Goal: Contribute content

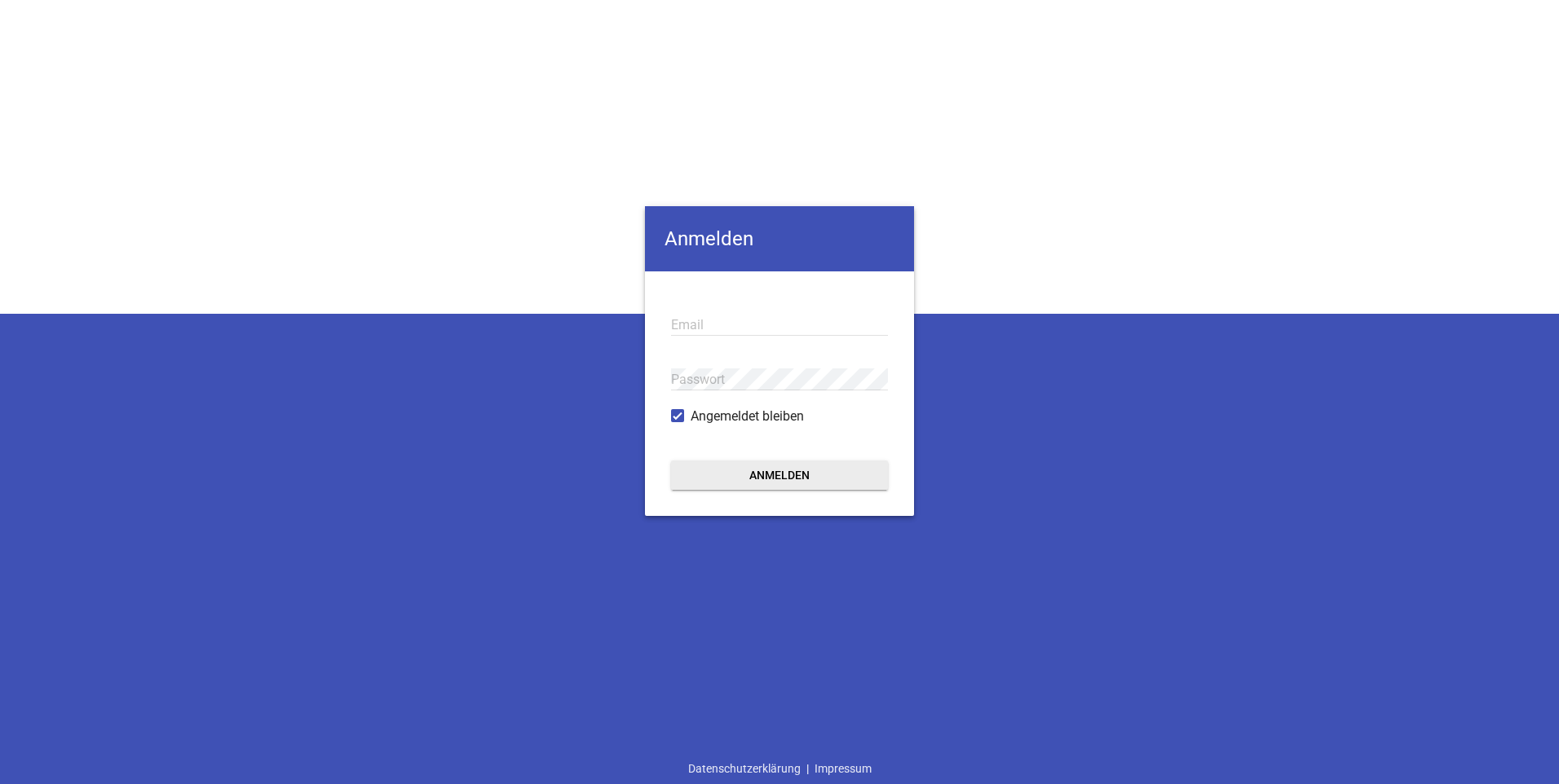
type input "[EMAIL_ADDRESS][DOMAIN_NAME]"
click at [780, 481] on button "Anmelden" at bounding box center [780, 474] width 217 height 29
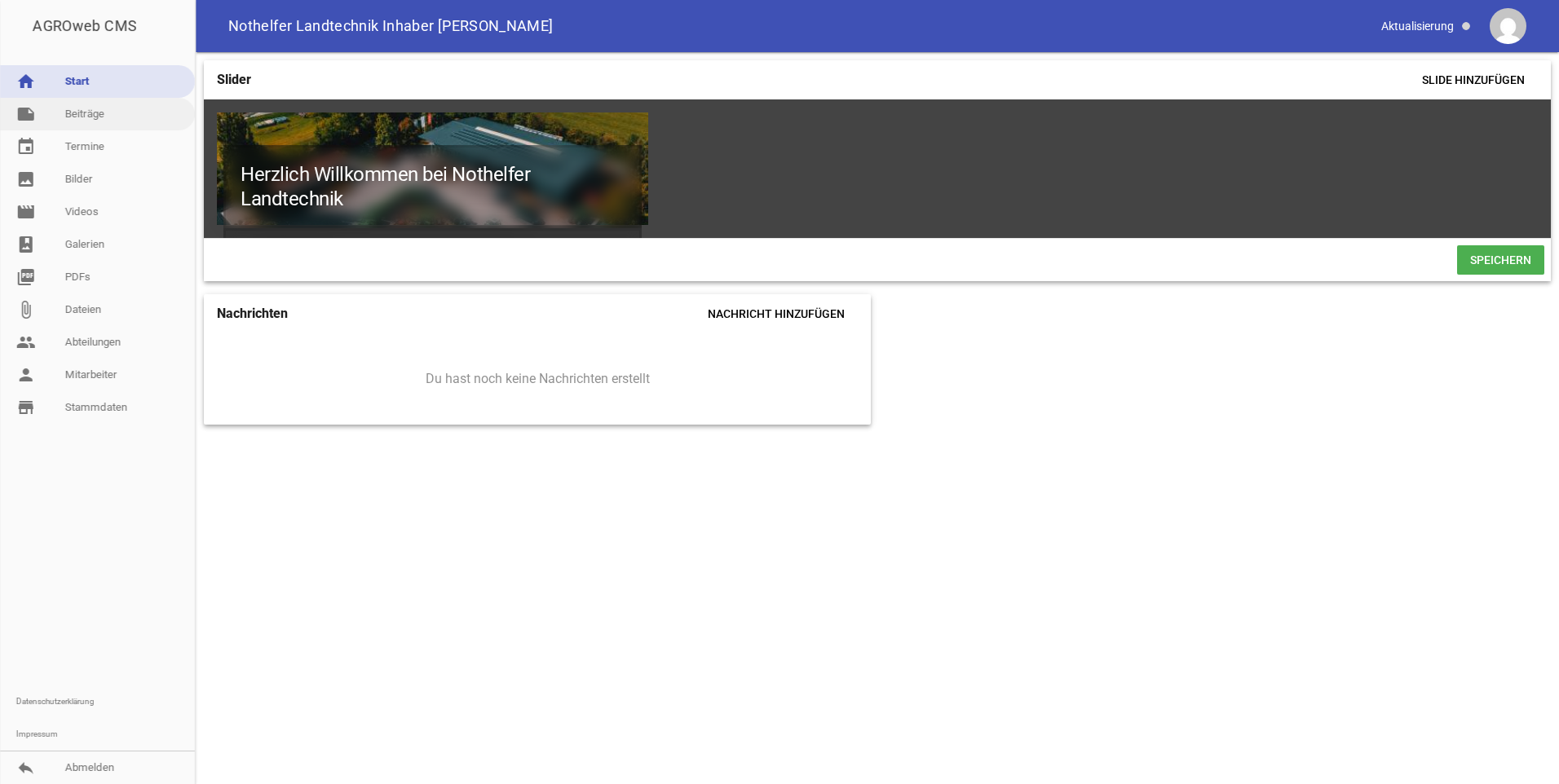
click at [86, 122] on link "note Beiträge" at bounding box center [97, 114] width 195 height 33
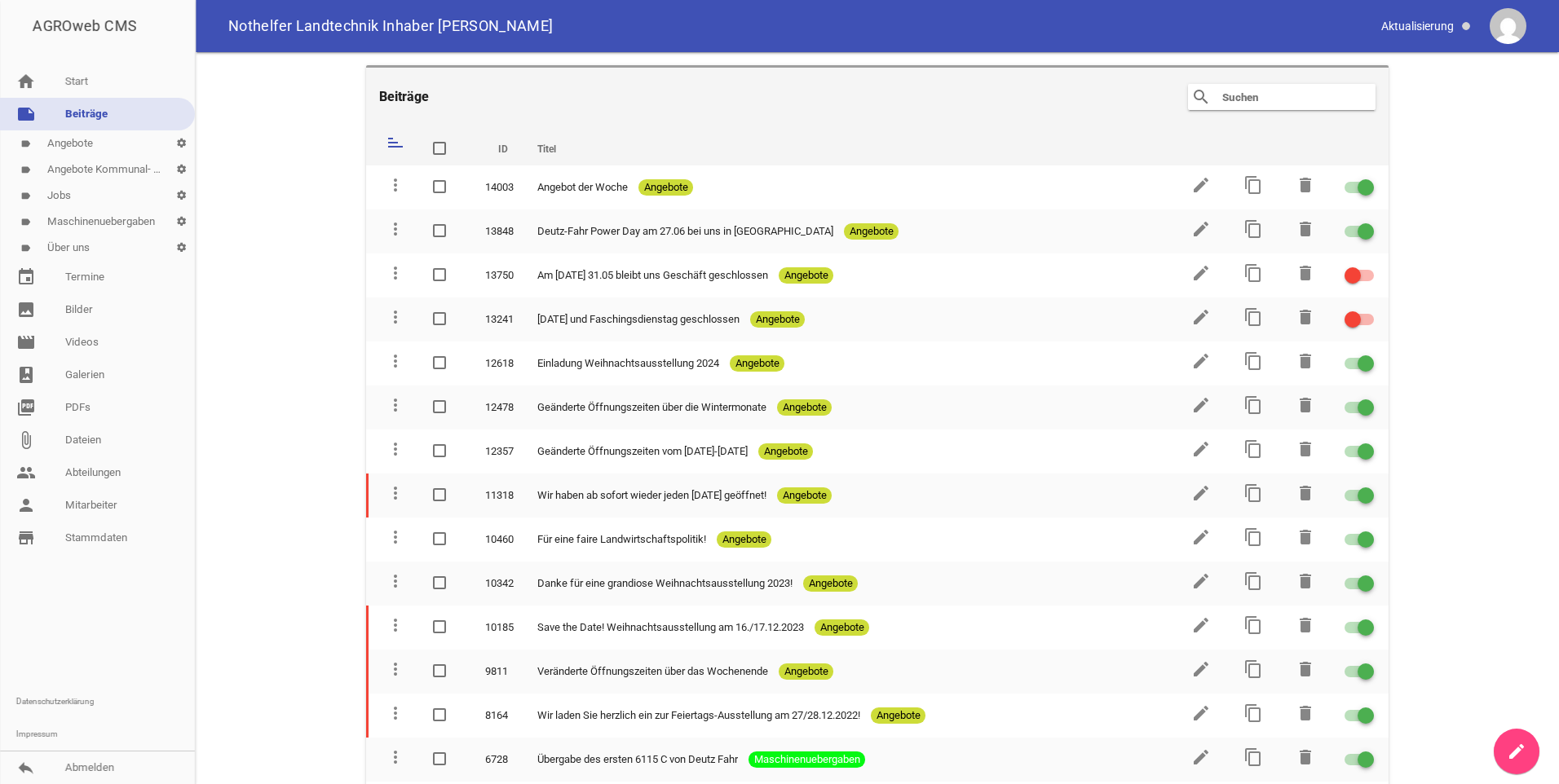
click at [1523, 747] on icon "create" at bounding box center [1517, 751] width 19 height 19
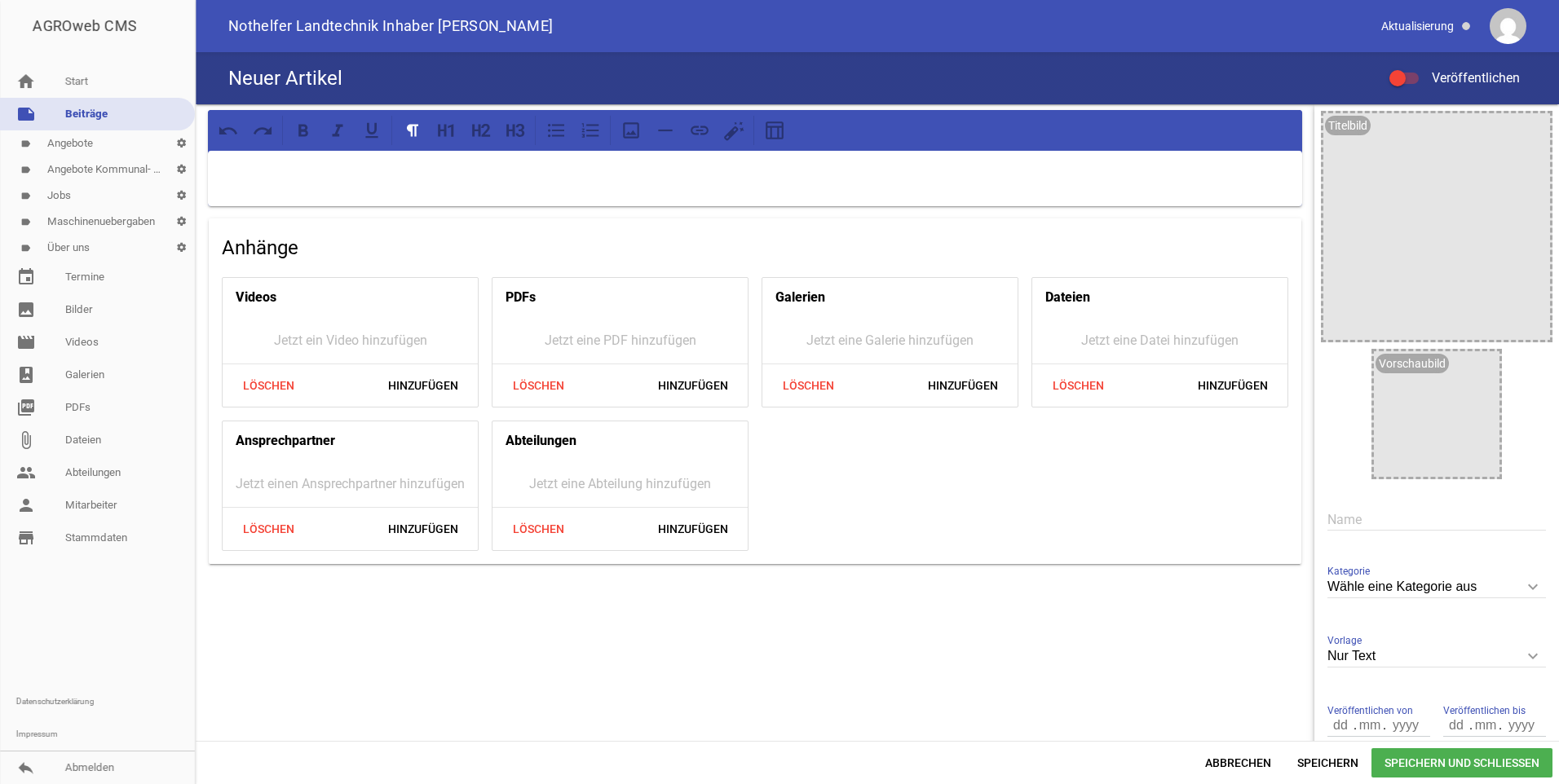
click at [1406, 586] on input "Wähle eine Kategorie aus" at bounding box center [1436, 586] width 219 height 22
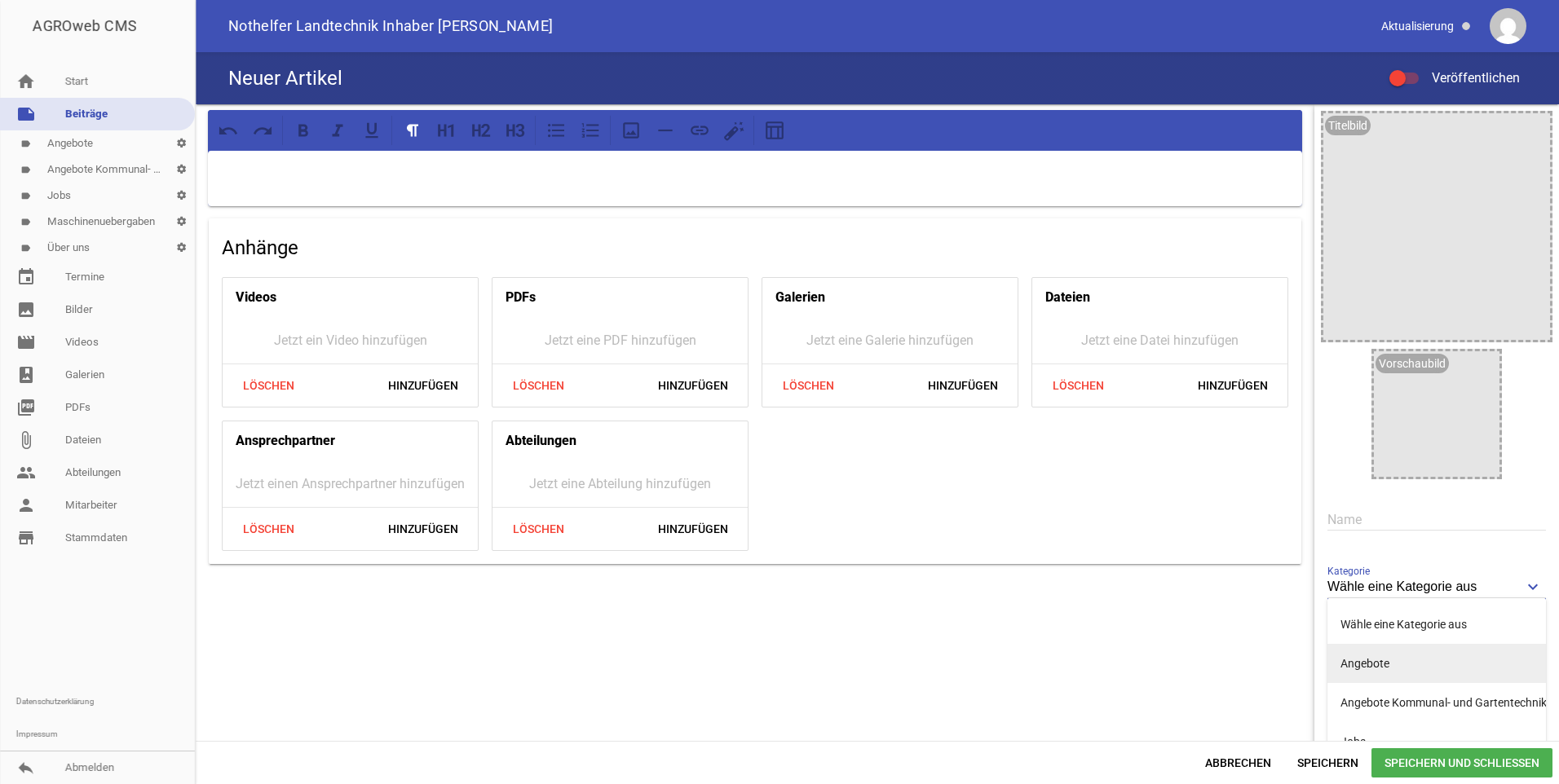
click at [1398, 655] on li "Angebote" at bounding box center [1436, 663] width 219 height 39
type input "Angebote"
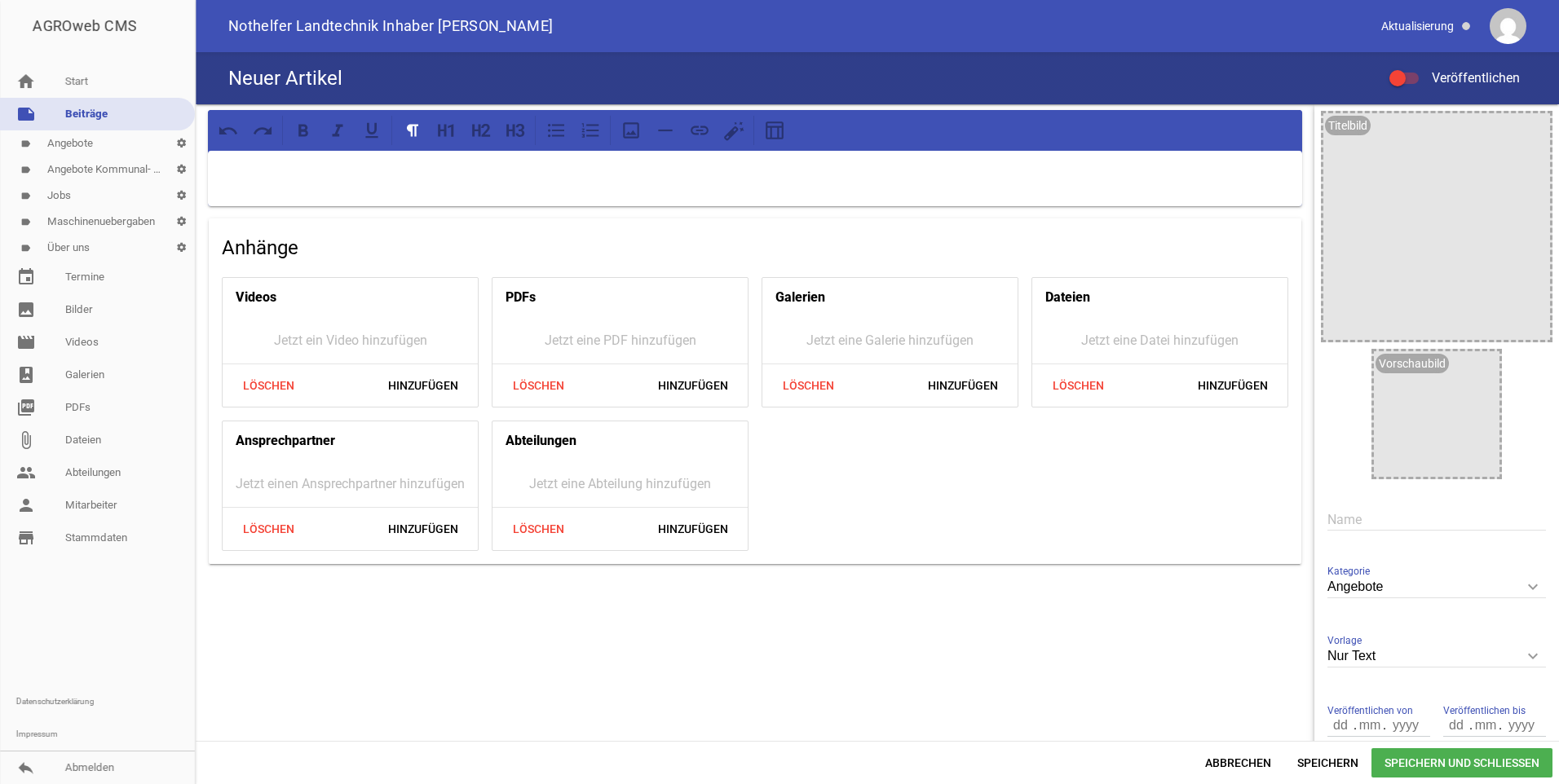
click at [1360, 521] on input "text" at bounding box center [1436, 519] width 219 height 22
click at [318, 179] on p at bounding box center [755, 172] width 1071 height 19
click at [1360, 592] on input "Angebote" at bounding box center [1436, 586] width 219 height 22
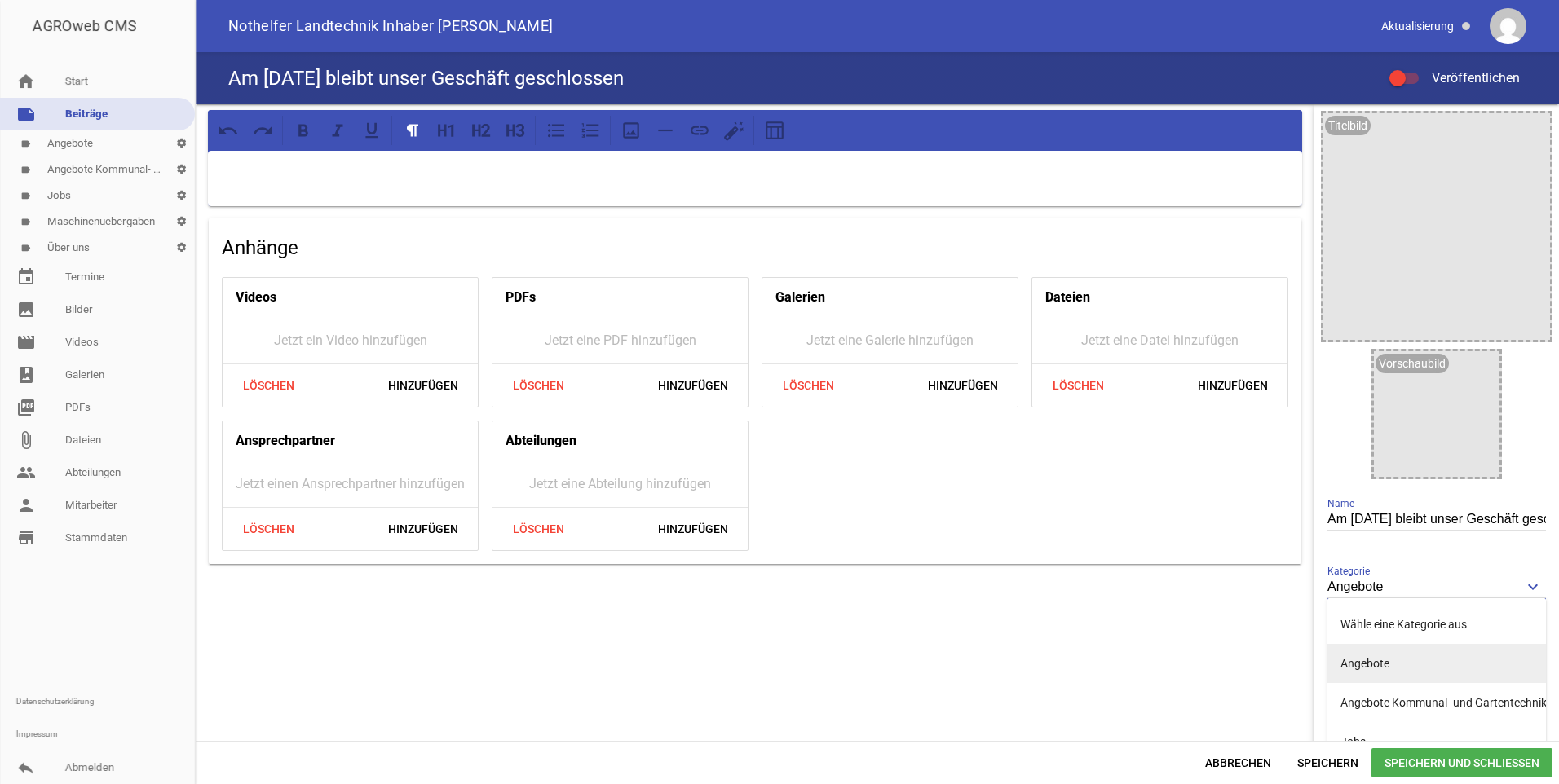
click at [1402, 656] on li "Angebote" at bounding box center [1436, 663] width 219 height 39
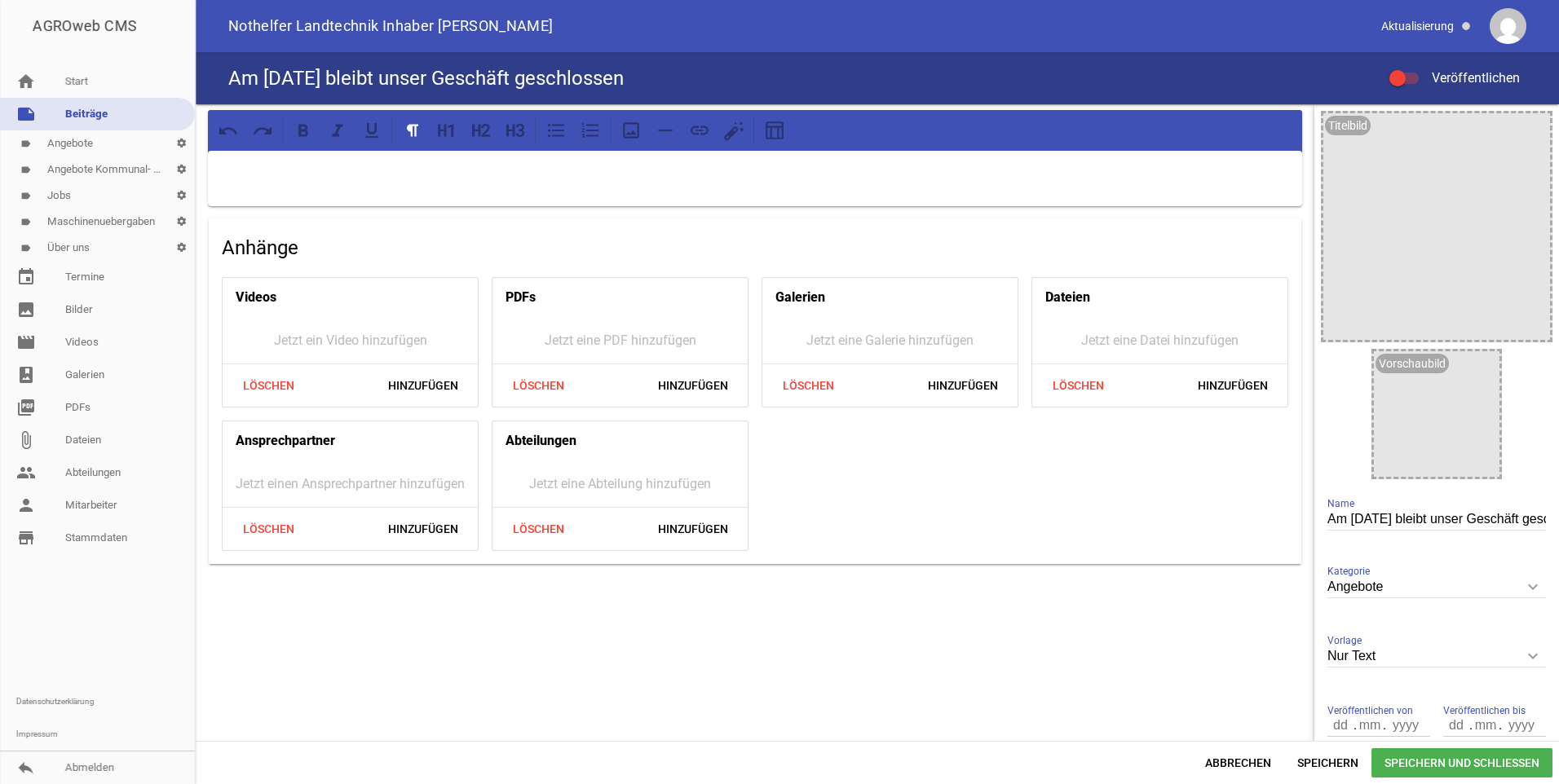
click at [308, 182] on div at bounding box center [755, 178] width 1094 height 56
drag, startPoint x: 1535, startPoint y: 519, endPoint x: 1283, endPoint y: 521, distance: 252.0
click at [1283, 521] on div "Anhänge Videos Jetzt ein Video hinzufügen Löschen Hinzufügen PDFs Jetzt eine PD…" at bounding box center [877, 422] width 1363 height 637
type input "Geschäft geschlossen"
drag, startPoint x: 1472, startPoint y: 519, endPoint x: 1231, endPoint y: 510, distance: 241.2
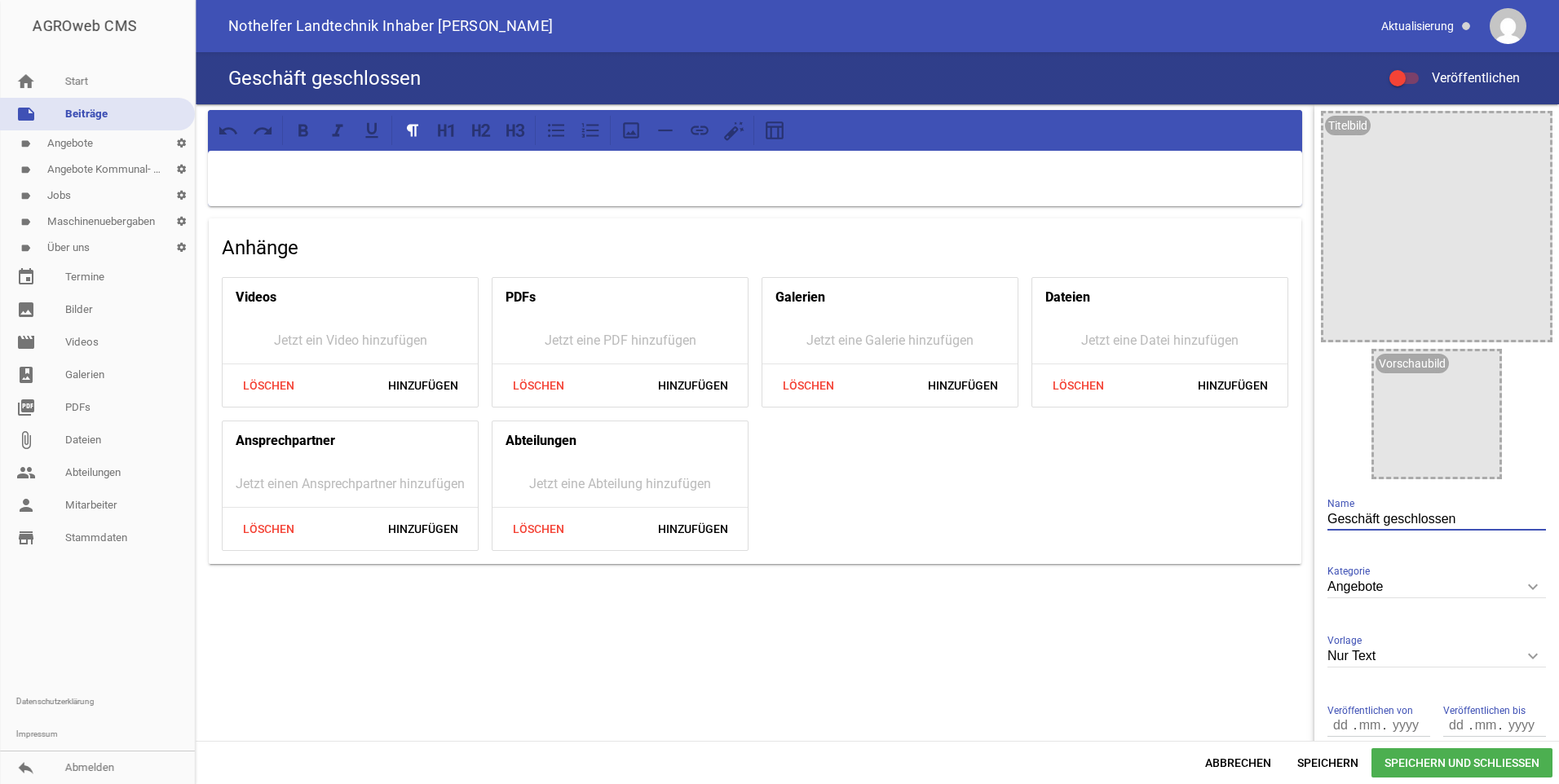
click at [1231, 510] on div "Anhänge Videos Jetzt ein Video hinzufügen Löschen Hinzufügen PDFs Jetzt eine PD…" at bounding box center [877, 422] width 1363 height 637
type input "L"
type input "B"
type input "Am Brückentag bleibt unser Geschäft geschlossen"
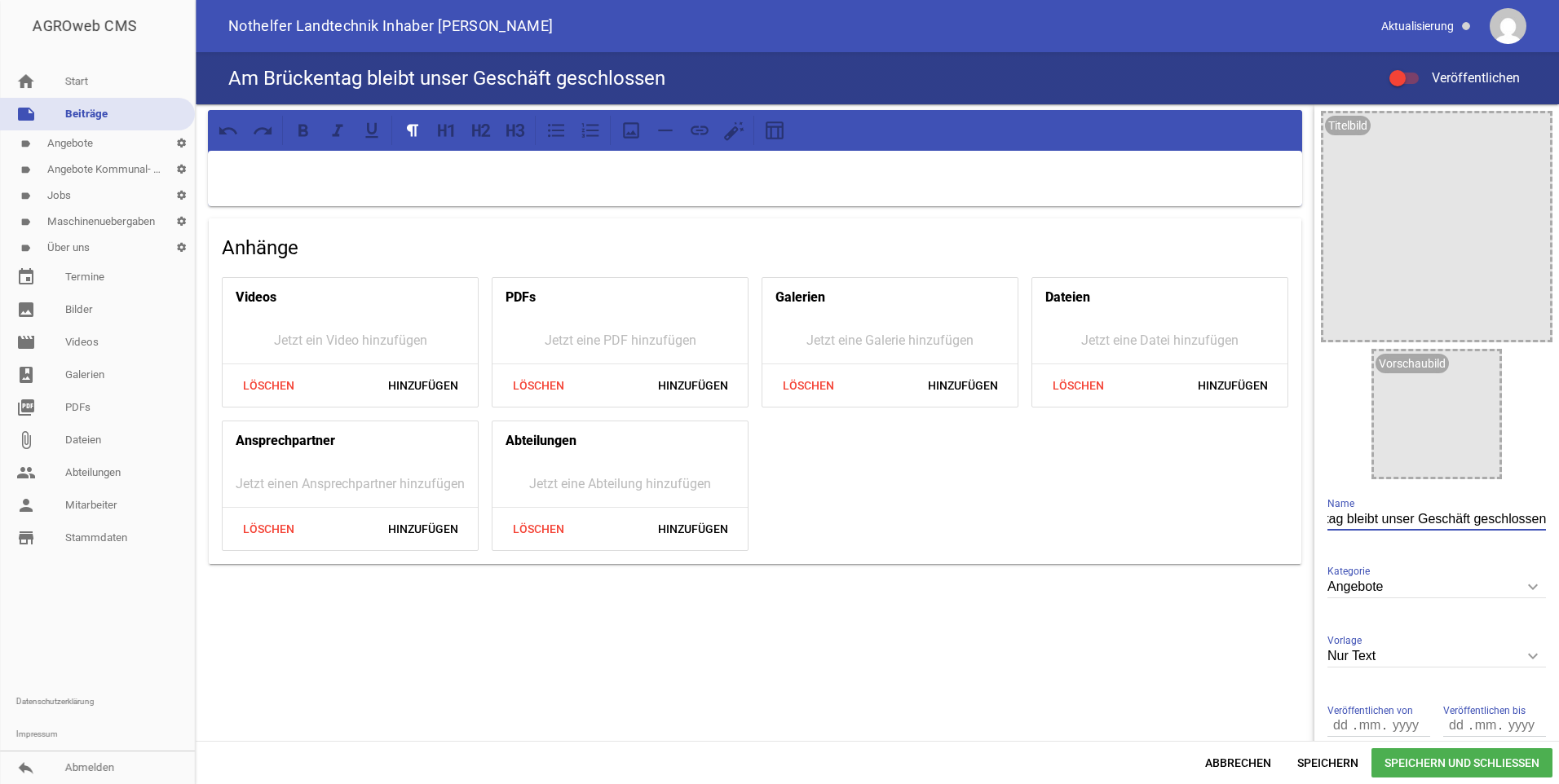
click at [328, 183] on div at bounding box center [755, 178] width 1094 height 56
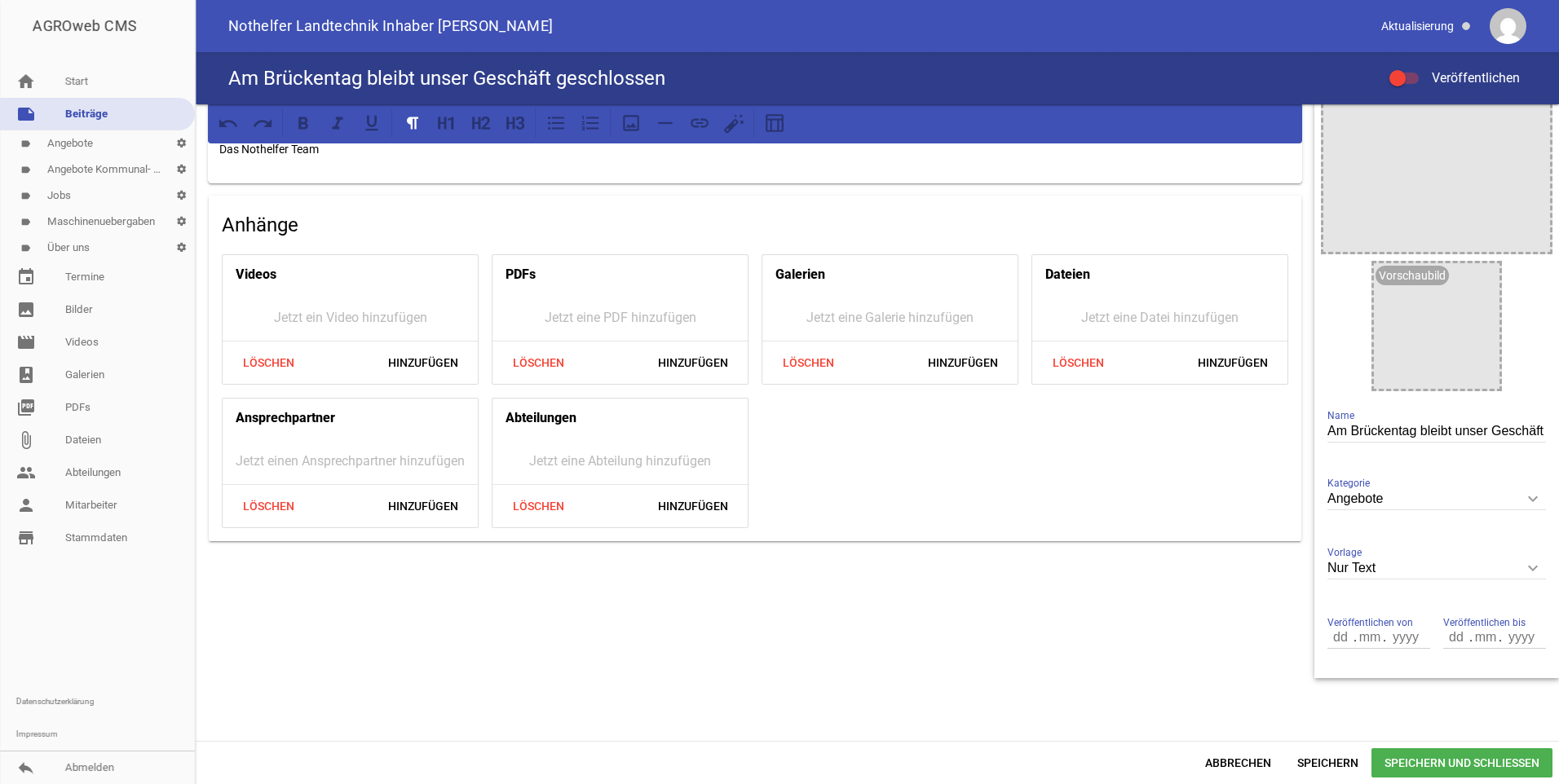
scroll to position [96, 0]
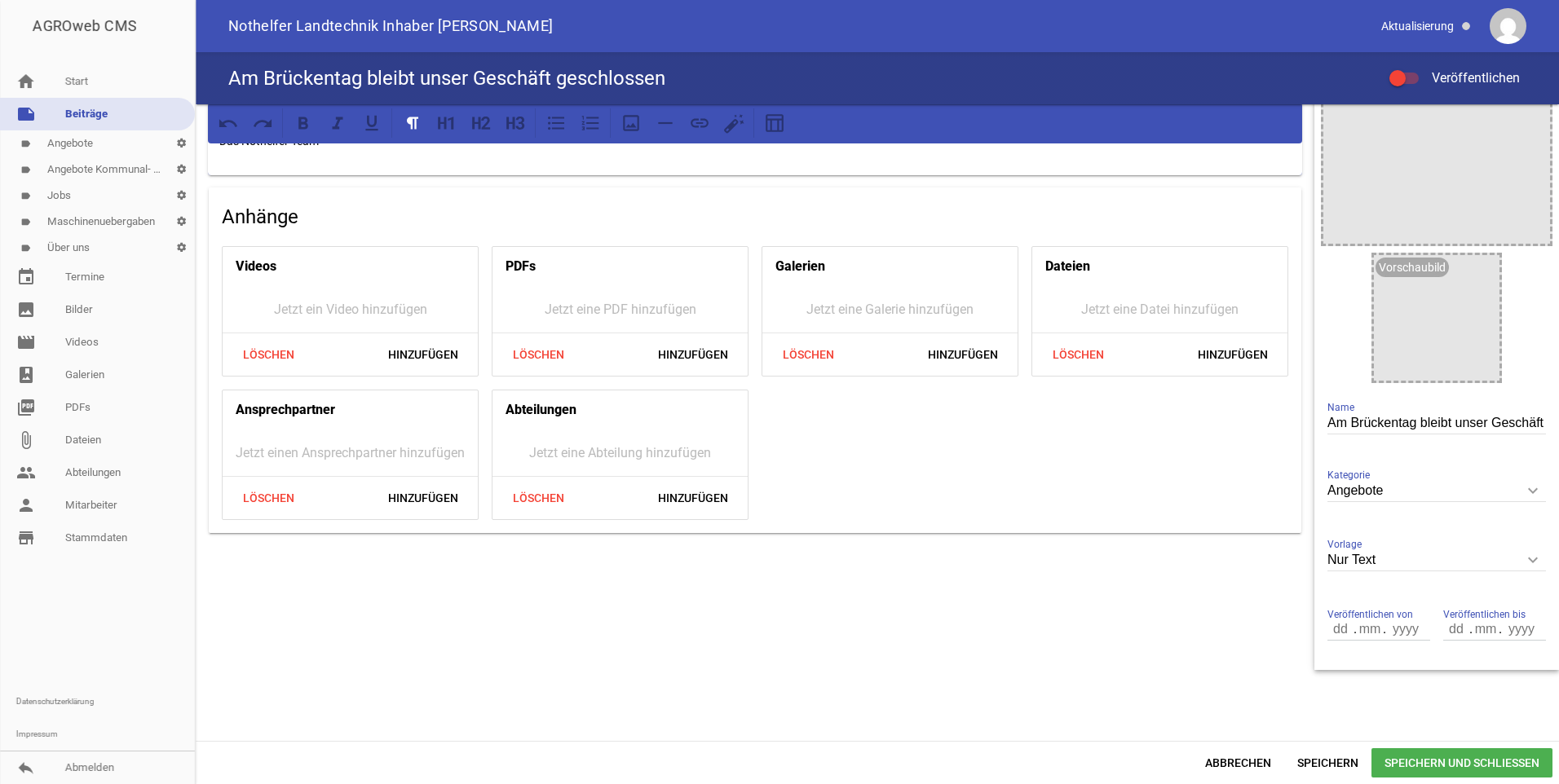
click at [1339, 633] on input "number" at bounding box center [1340, 629] width 27 height 21
click at [1428, 762] on span "Speichern und Schließen" at bounding box center [1461, 762] width 181 height 29
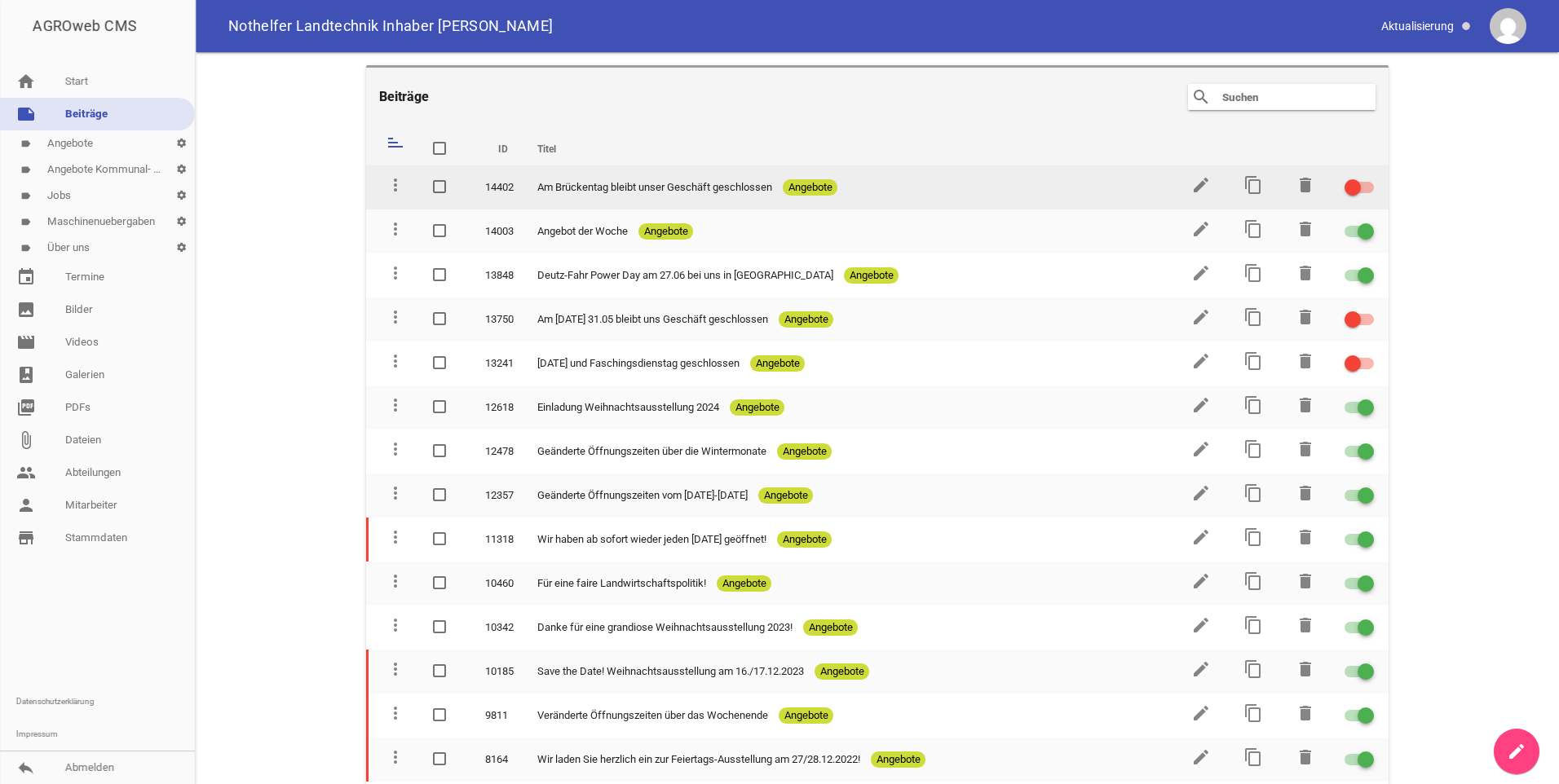
click at [1360, 187] on div at bounding box center [1359, 187] width 29 height 11
click at [1369, 177] on input "checkbox" at bounding box center [1369, 177] width 0 height 0
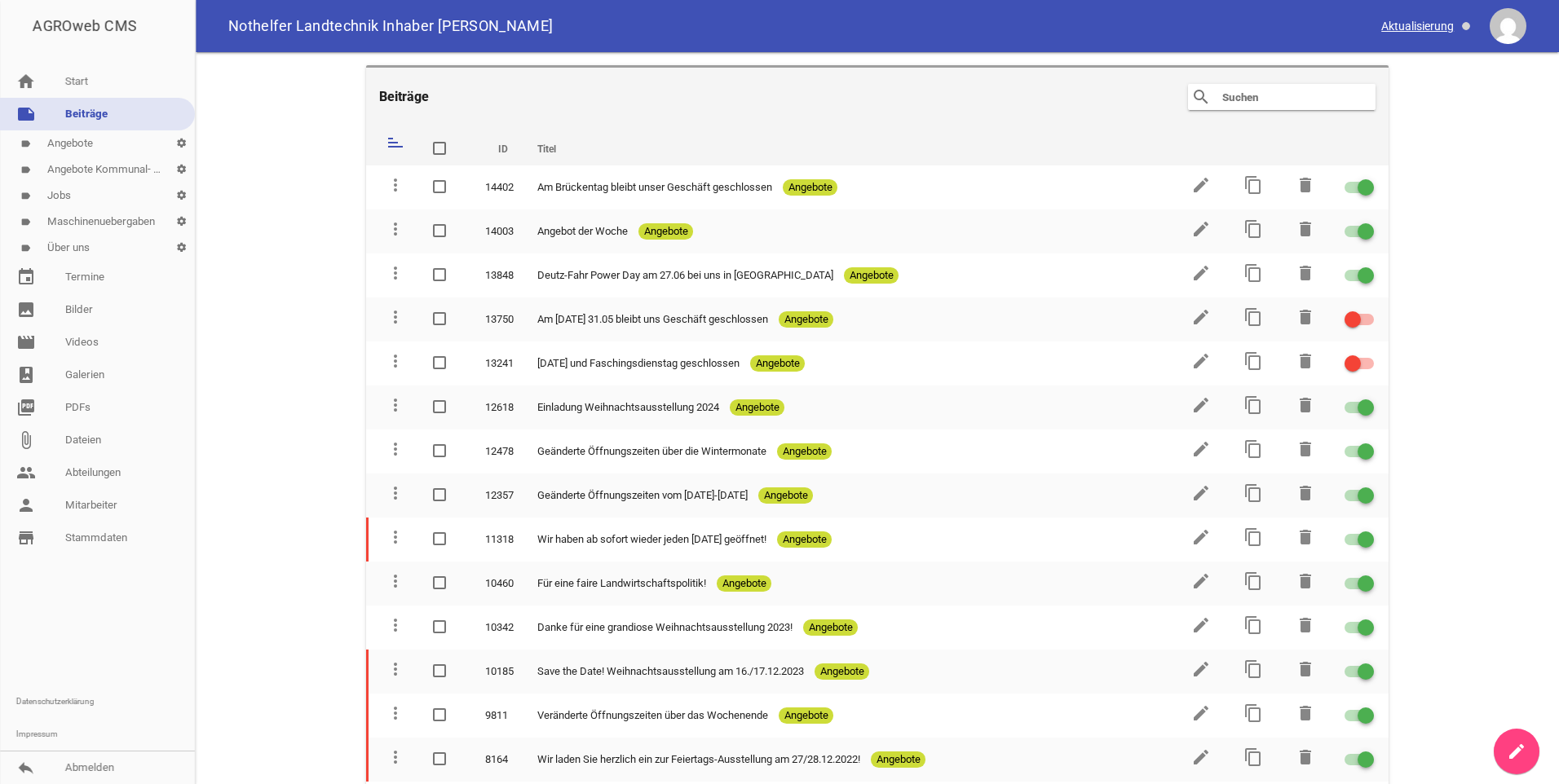
click at [1404, 32] on span at bounding box center [1427, 26] width 102 height 27
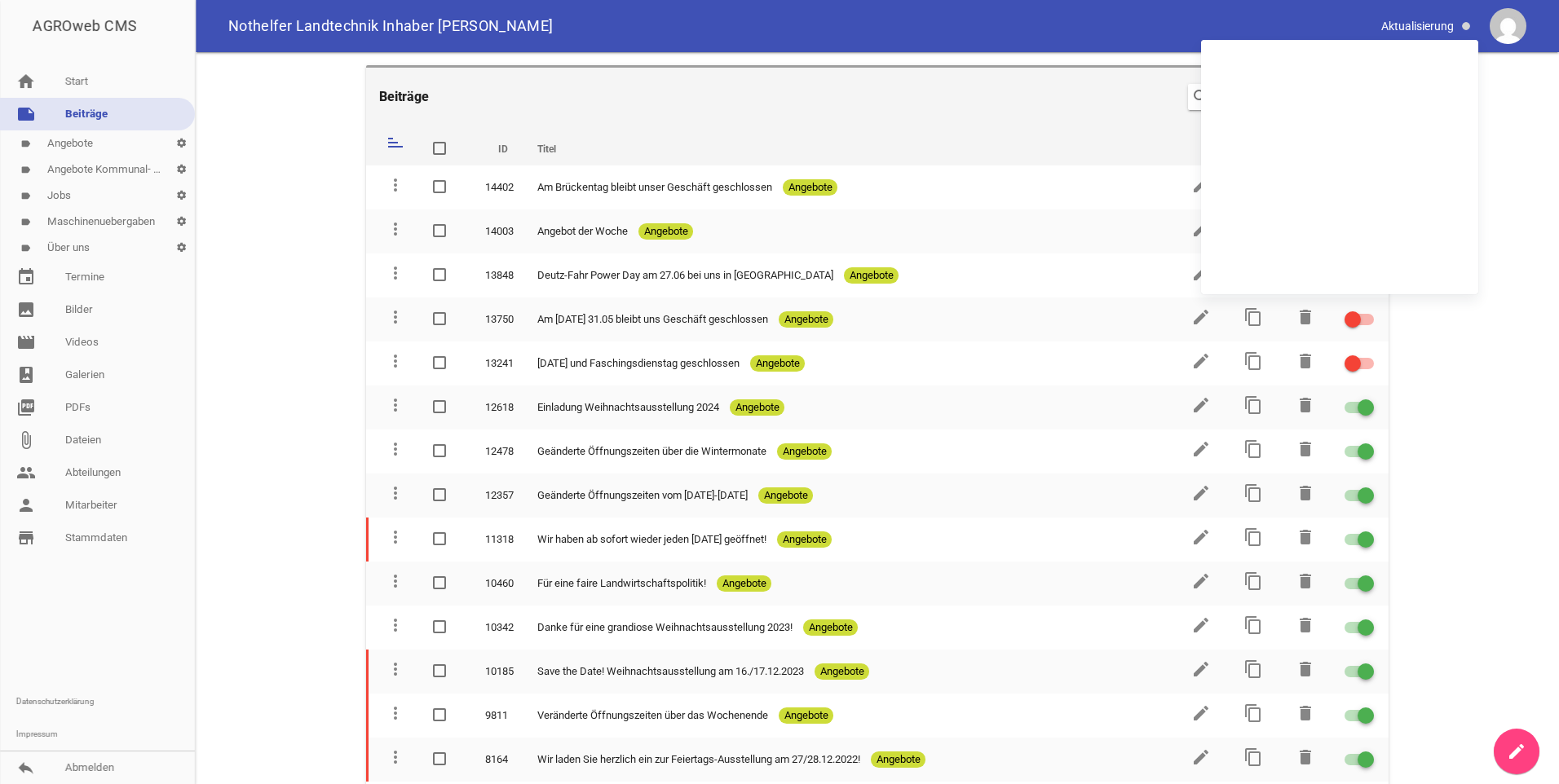
click at [1031, 37] on div "Nothelfer Landtechnik Inhaber [PERSON_NAME]" at bounding box center [877, 26] width 1363 height 52
